Goal: Navigation & Orientation: Find specific page/section

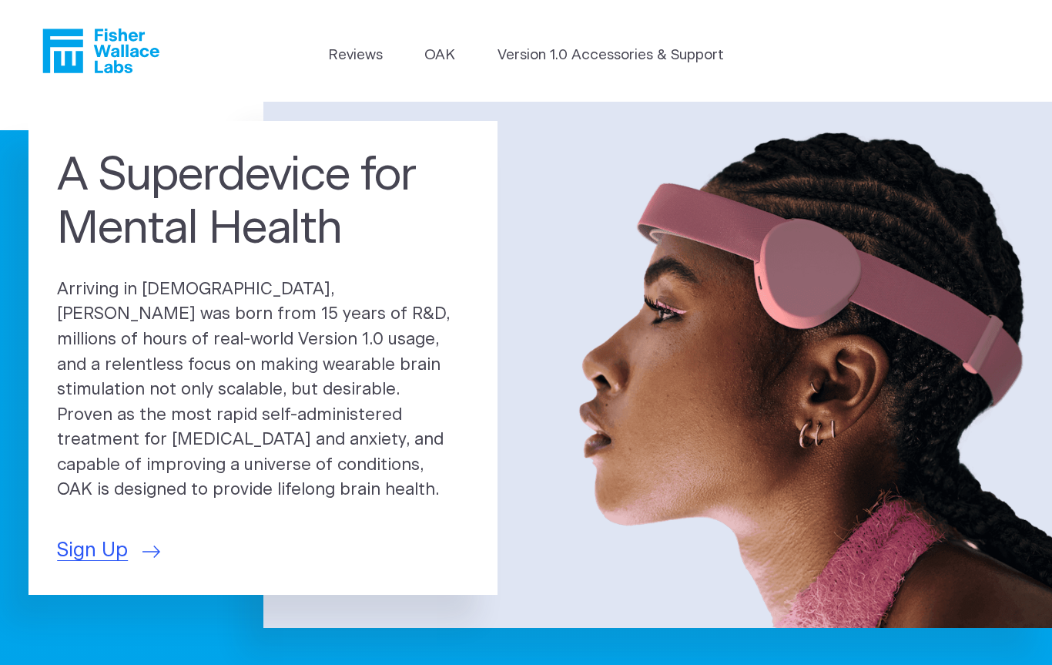
click at [590, 57] on link "Version 1.0 Accessories & Support" at bounding box center [611, 56] width 226 height 22
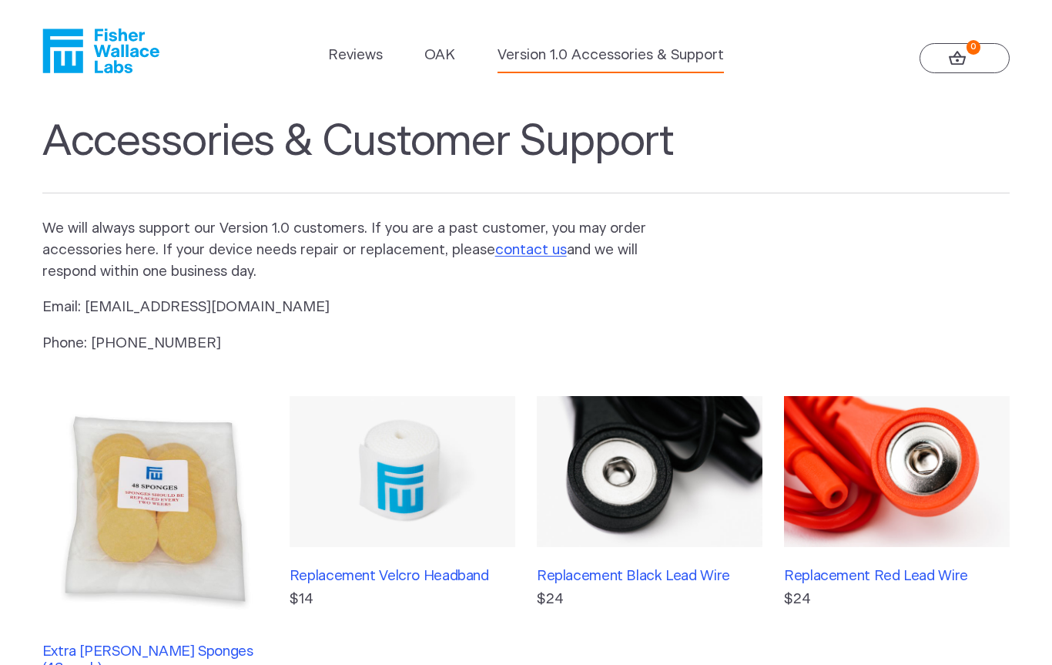
click at [446, 54] on link "OAK" at bounding box center [439, 56] width 31 height 22
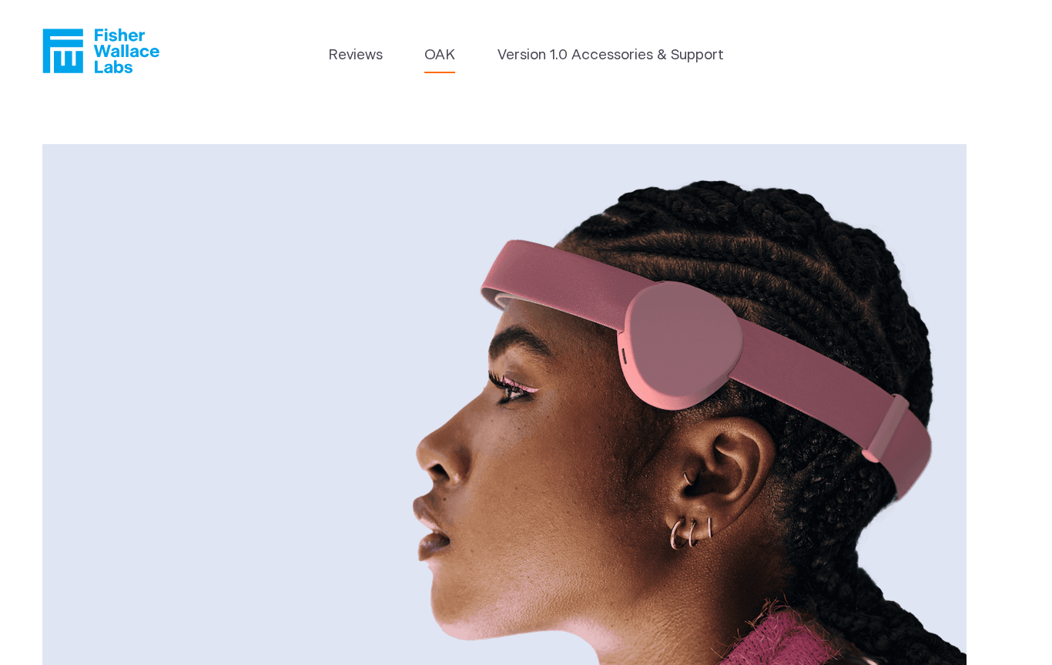
click at [350, 59] on link "Reviews" at bounding box center [355, 56] width 55 height 22
